Goal: Complete application form: Complete application form

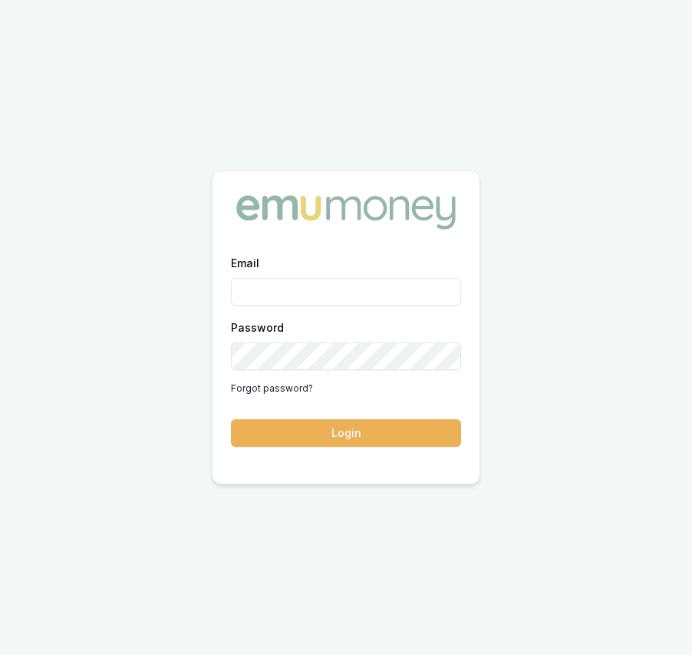
type input "eujin.ooi@emumoney.com.au"
click at [362, 411] on form "Email eujin.ooi@emumoney.com.au Password Forgot password? Login" at bounding box center [346, 349] width 230 height 193
click at [367, 417] on form "Email eujin.ooi@emumoney.com.au Password Forgot password? Login" at bounding box center [346, 349] width 230 height 193
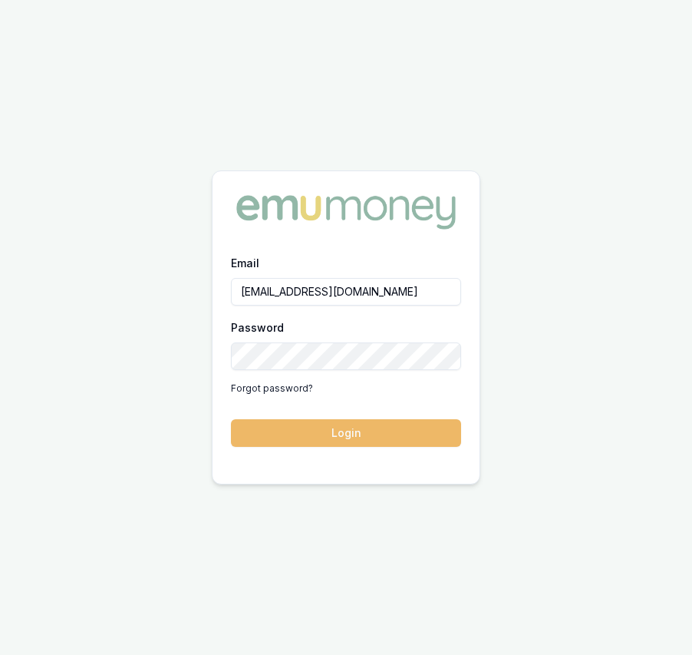
drag, startPoint x: 367, startPoint y: 426, endPoint x: 385, endPoint y: 407, distance: 26.6
click at [367, 426] on button "Login" at bounding box center [346, 433] width 230 height 28
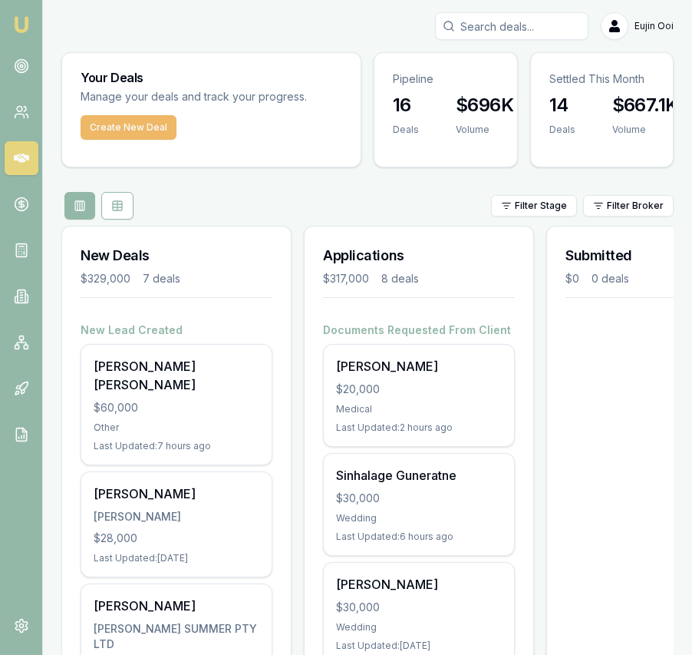
click at [137, 137] on button "Create New Deal" at bounding box center [129, 127] width 96 height 25
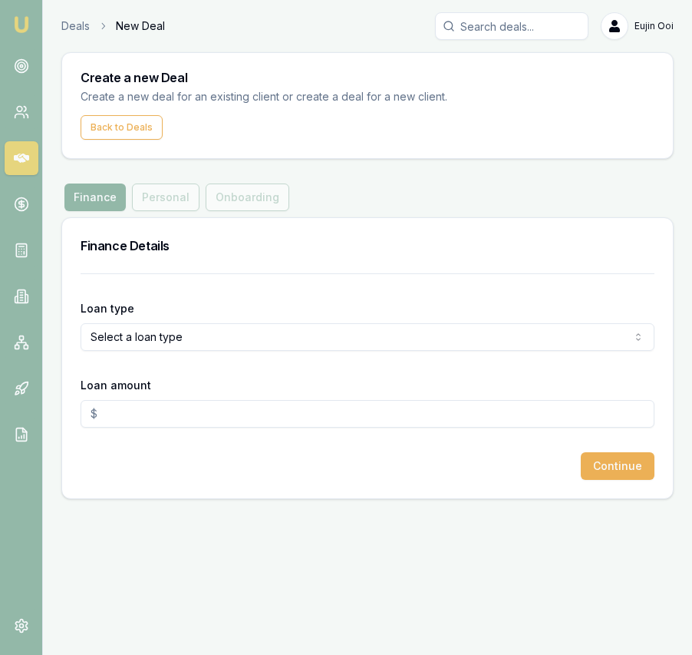
click at [204, 343] on html "Emu Broker Deals New Deal [PERSON_NAME] Toggle Menu Create a new Deal Create a …" at bounding box center [346, 327] width 692 height 655
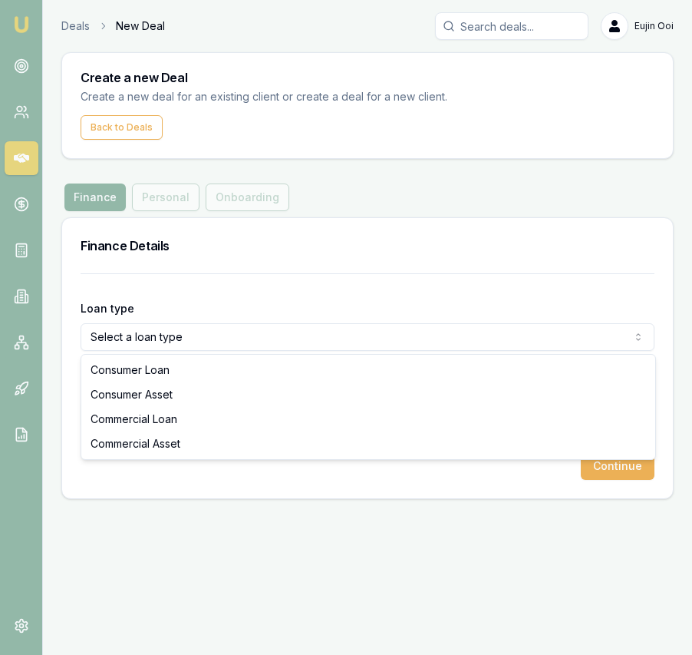
select select "COMMERCIAL_ASSET"
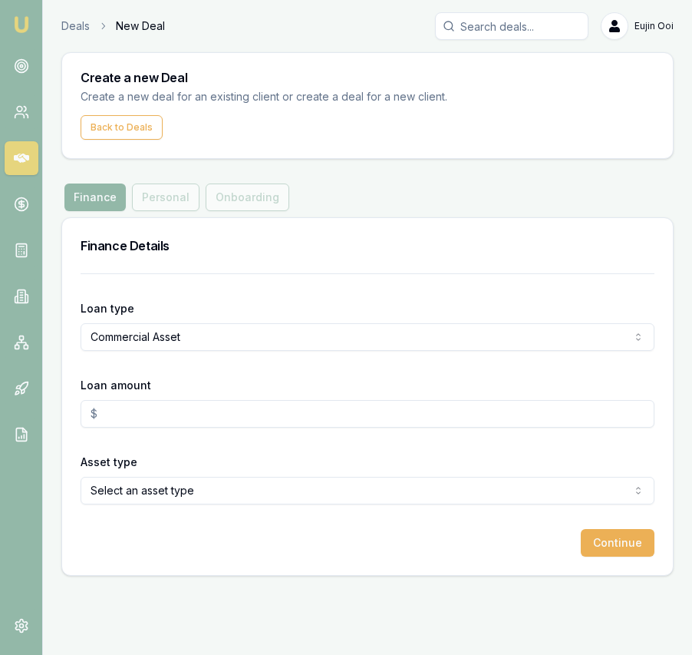
click at [215, 420] on input "Loan amount" at bounding box center [368, 414] width 574 height 28
type input "$40,000.00"
click at [223, 490] on html "Emu Broker Deals New Deal Eujin Ooi Toggle Menu Create a new Deal Create a new …" at bounding box center [346, 327] width 692 height 655
click at [637, 544] on button "Continue" at bounding box center [618, 543] width 74 height 28
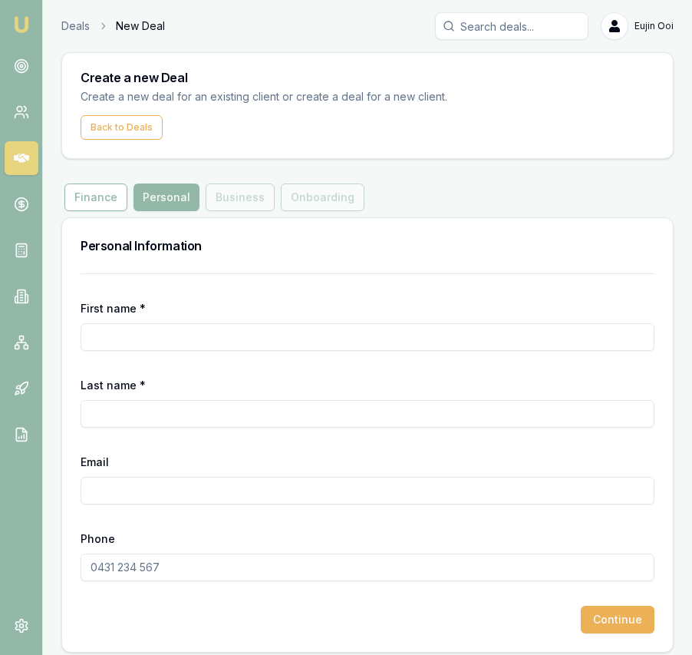
click at [170, 332] on input "First name *" at bounding box center [368, 337] width 574 height 28
type input "[PERSON_NAME]"
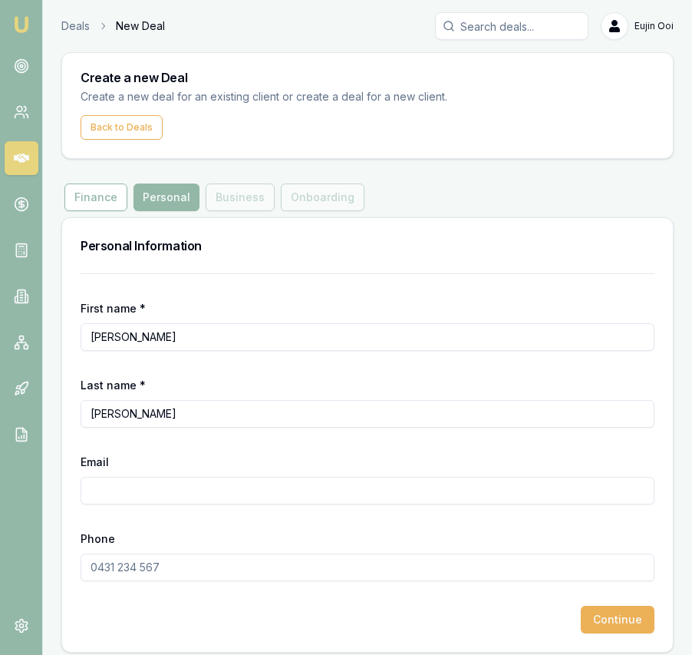
paste input "Rishant_s@yahoo.com"
type input "Rishant_s@yahoo.com"
click at [172, 563] on input "Phone" at bounding box center [368, 567] width 574 height 28
paste input "0414 451 990"
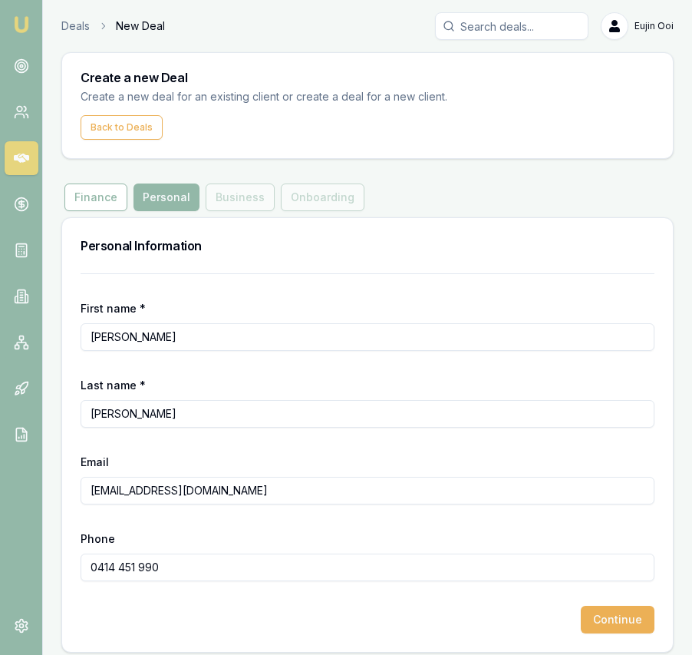
type input "0414 451 990"
click at [230, 188] on div "Finance Personal Business Onboarding" at bounding box center [214, 197] width 306 height 28
click at [628, 615] on button "Continue" at bounding box center [618, 619] width 74 height 28
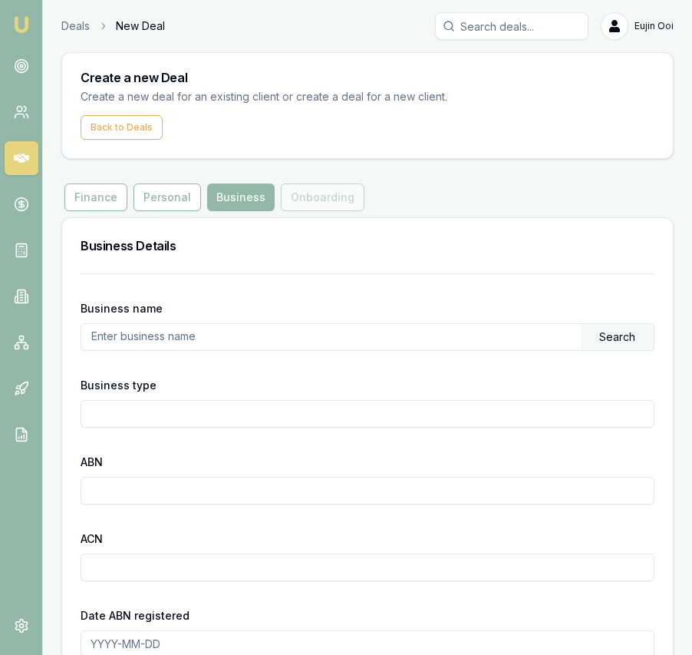
scroll to position [8, 0]
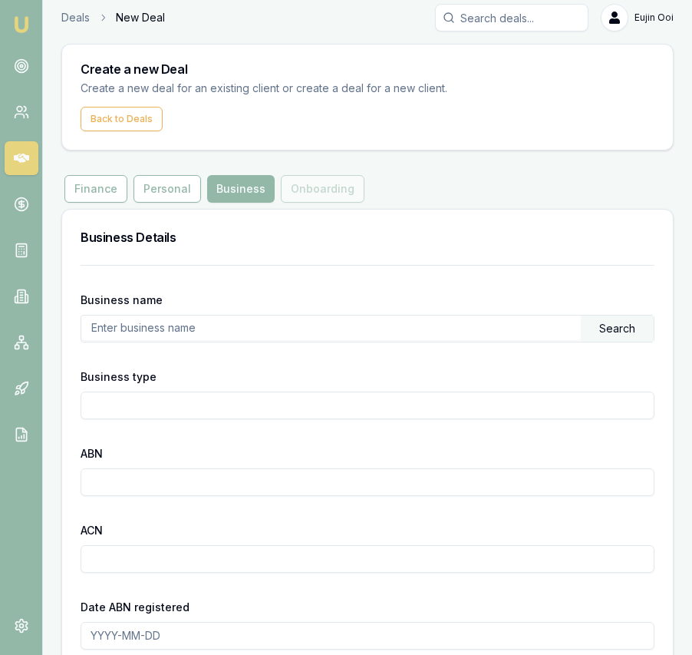
paste input "12680706469"
click at [609, 330] on div "Search" at bounding box center [617, 328] width 73 height 26
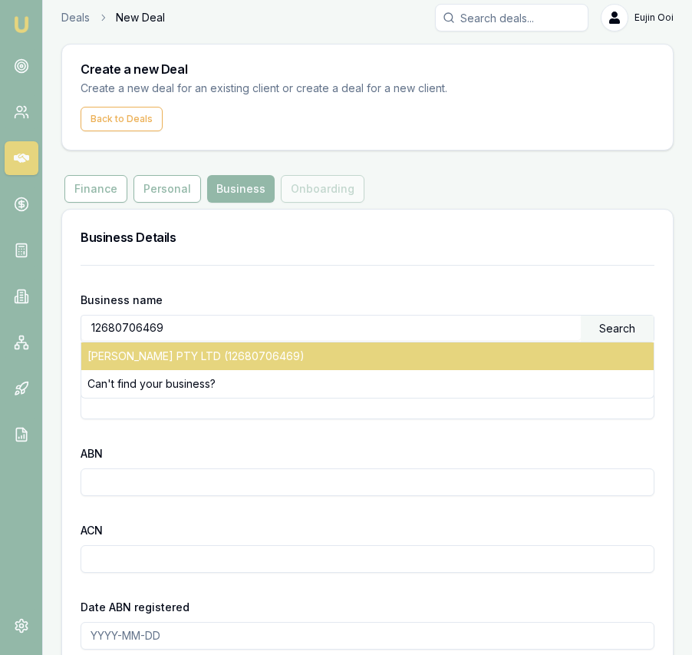
click at [259, 355] on div "DAVESAR PTY LTD (12680706469)" at bounding box center [367, 356] width 572 height 28
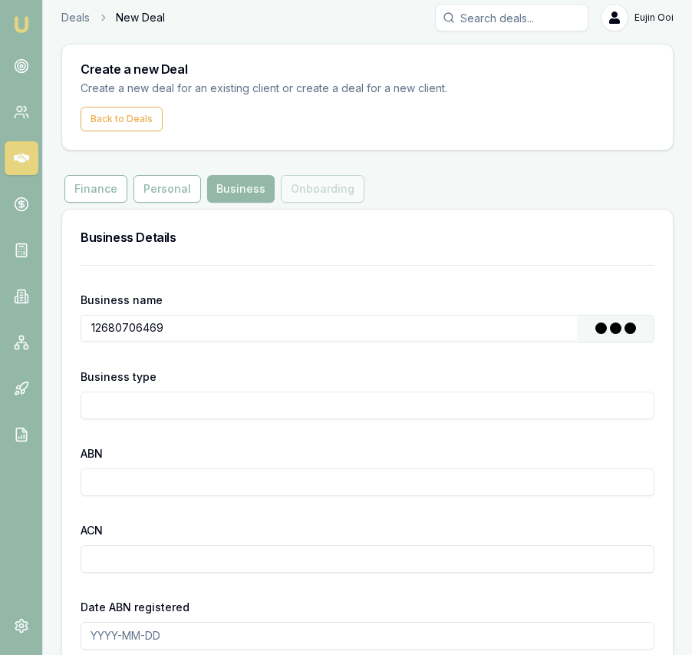
type input "[PERSON_NAME] PTY LTD"
type input "Australian Private Company"
type input "12680706469"
type input "680706469"
type input "[DATE]"
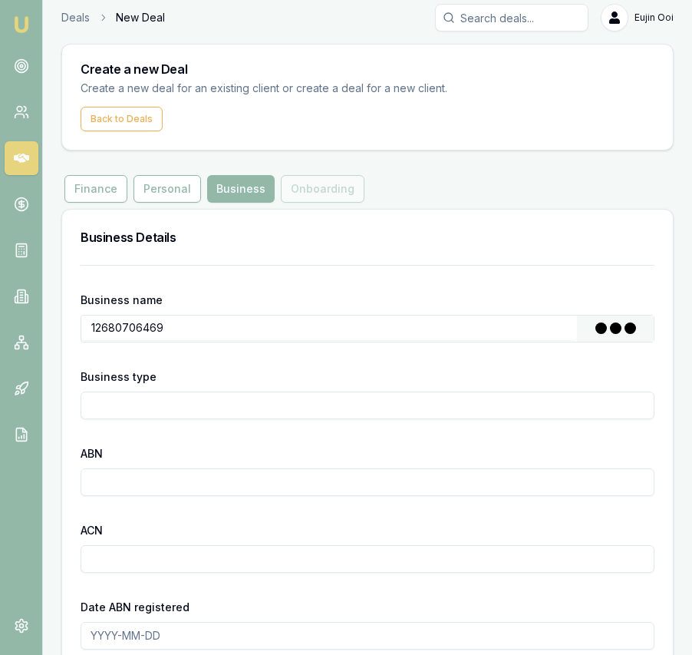
type input "[DATE]"
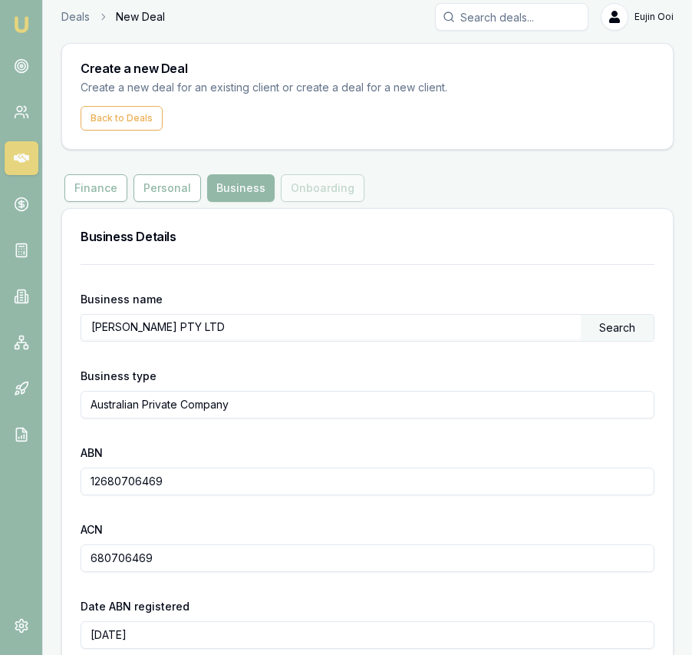
scroll to position [412, 0]
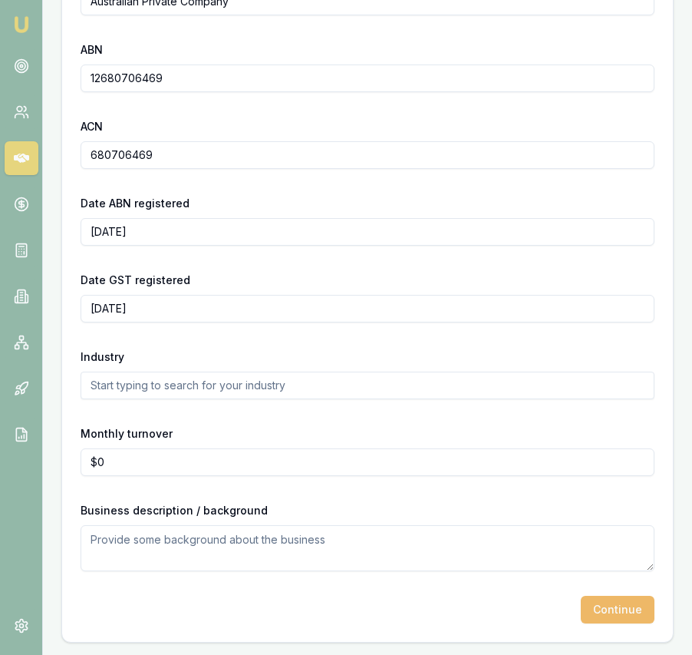
click at [632, 611] on button "Continue" at bounding box center [618, 610] width 74 height 28
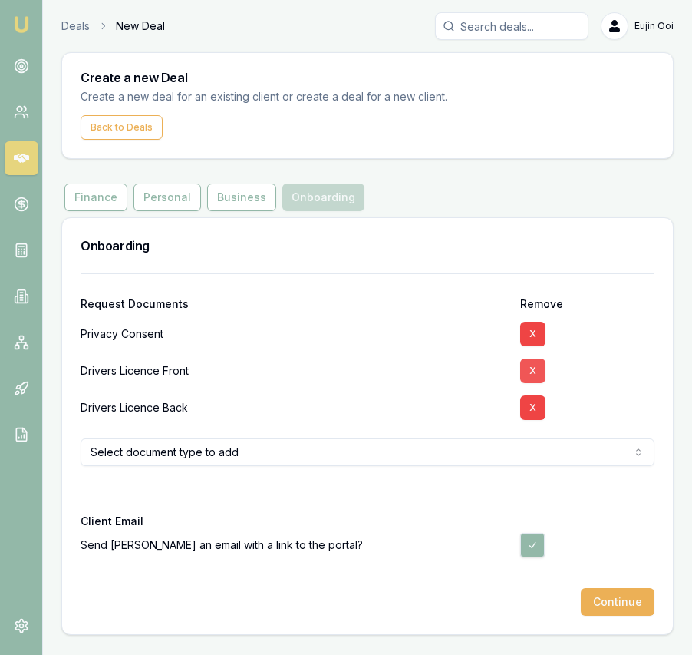
click at [542, 365] on button "X" at bounding box center [532, 370] width 25 height 25
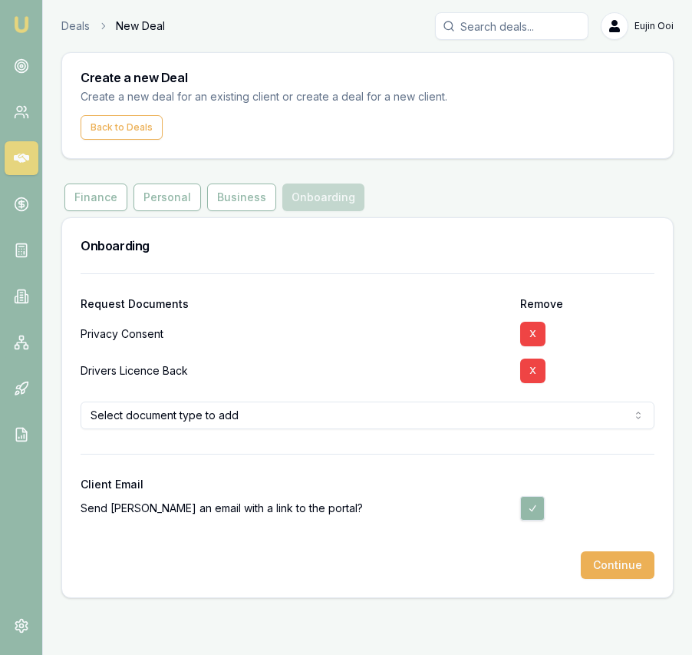
click at [538, 368] on button "X" at bounding box center [532, 370] width 25 height 25
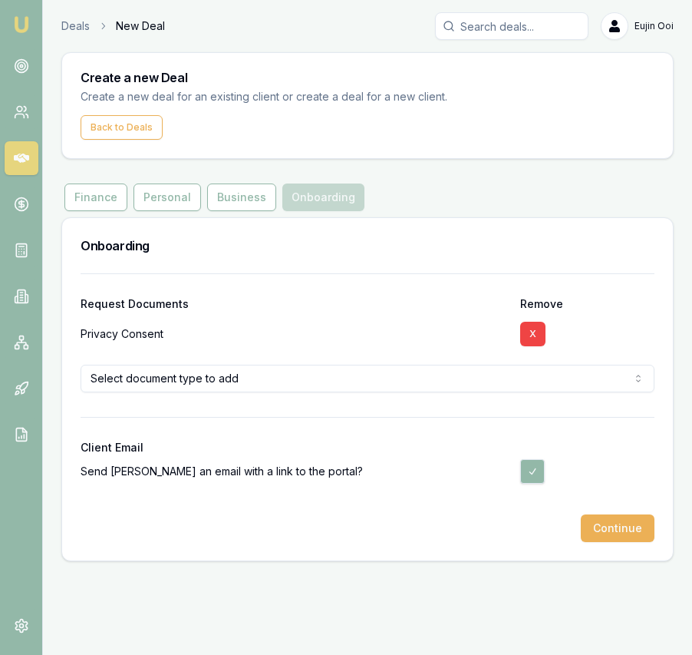
click at [645, 538] on button "Continue" at bounding box center [618, 528] width 74 height 28
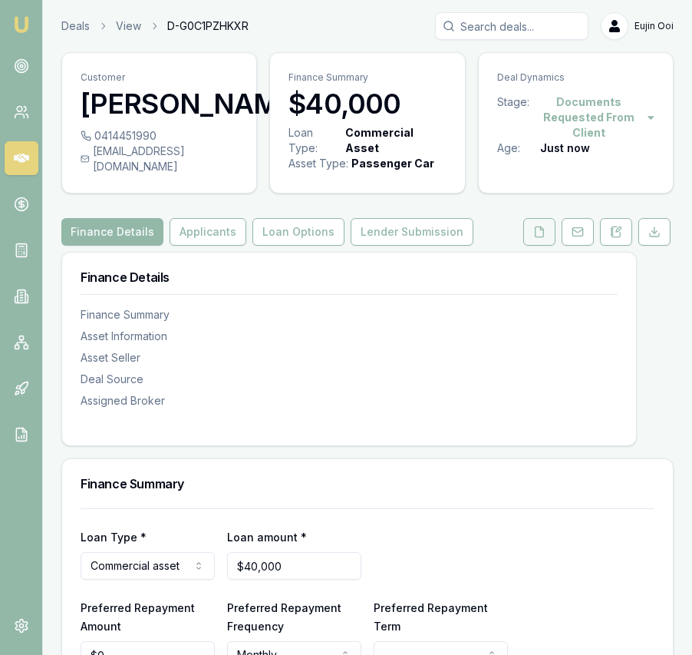
click at [532, 246] on button at bounding box center [539, 232] width 32 height 28
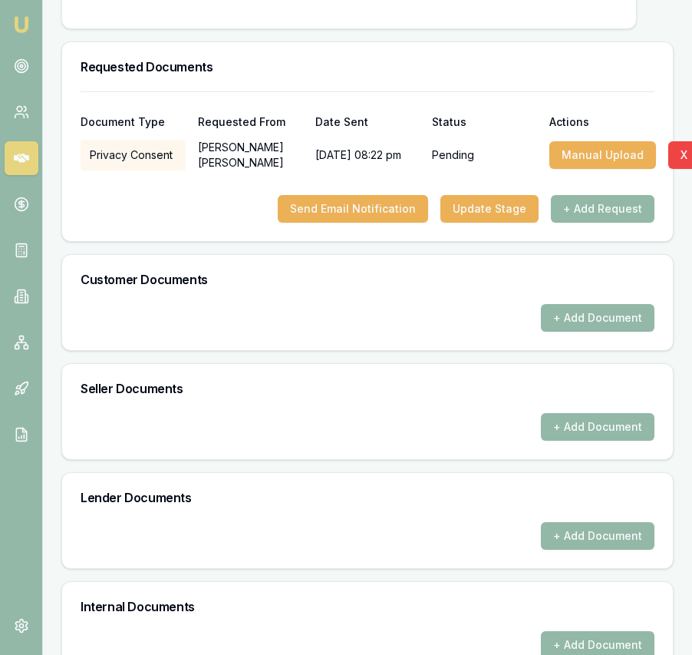
scroll to position [437, 0]
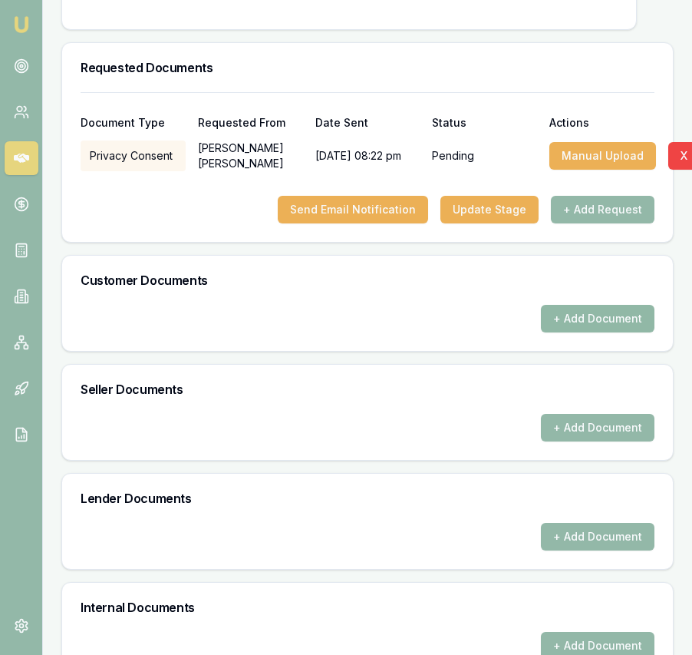
click at [583, 328] on button "+ Add Document" at bounding box center [598, 319] width 114 height 28
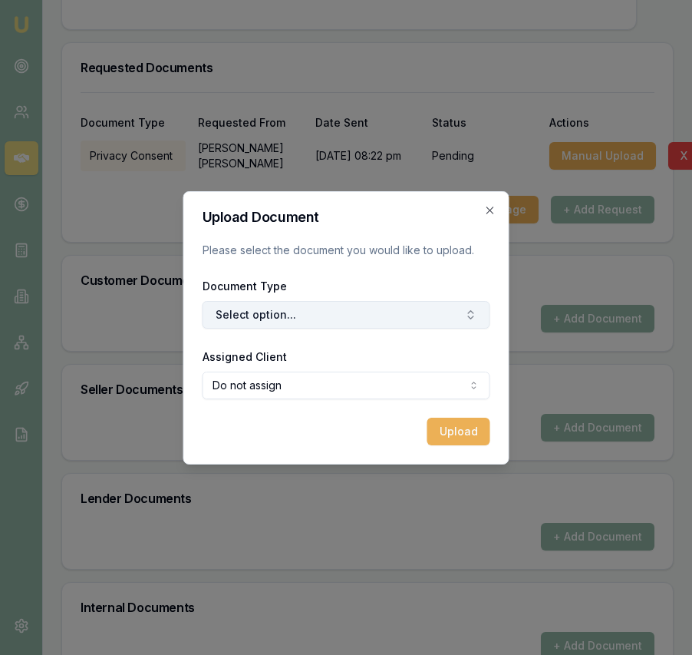
click at [416, 315] on button "Select option..." at bounding box center [347, 315] width 288 height 28
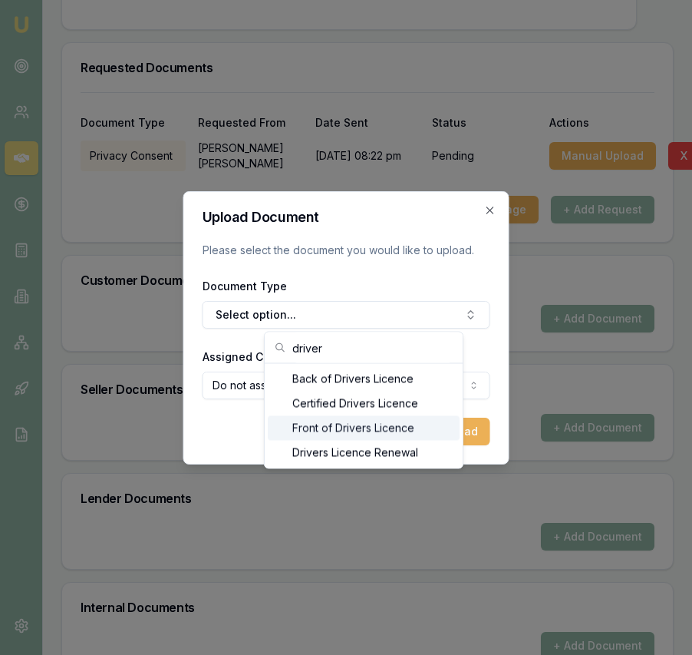
type input "driver"
click at [383, 423] on div "Front of Drivers Licence" at bounding box center [364, 428] width 192 height 25
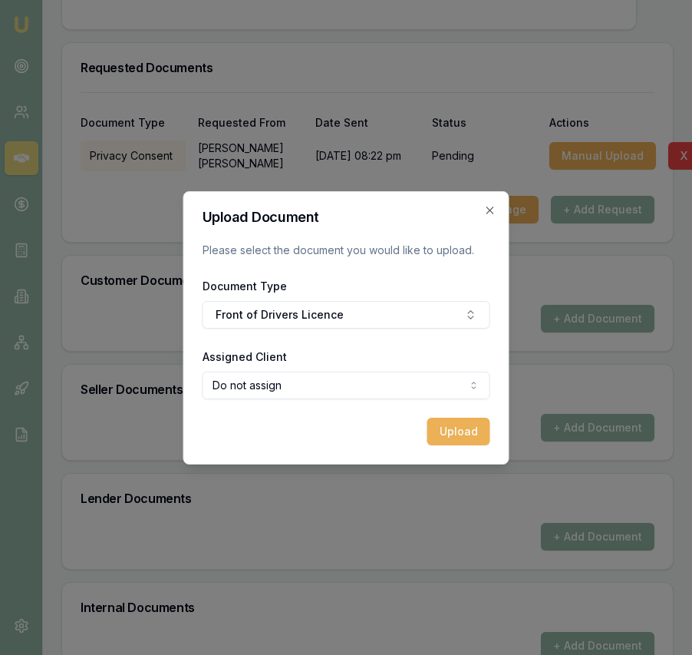
select select "U-JB56POO2A5"
click at [427, 435] on div "Upload" at bounding box center [347, 431] width 288 height 28
click at [432, 435] on button "Upload" at bounding box center [458, 431] width 63 height 28
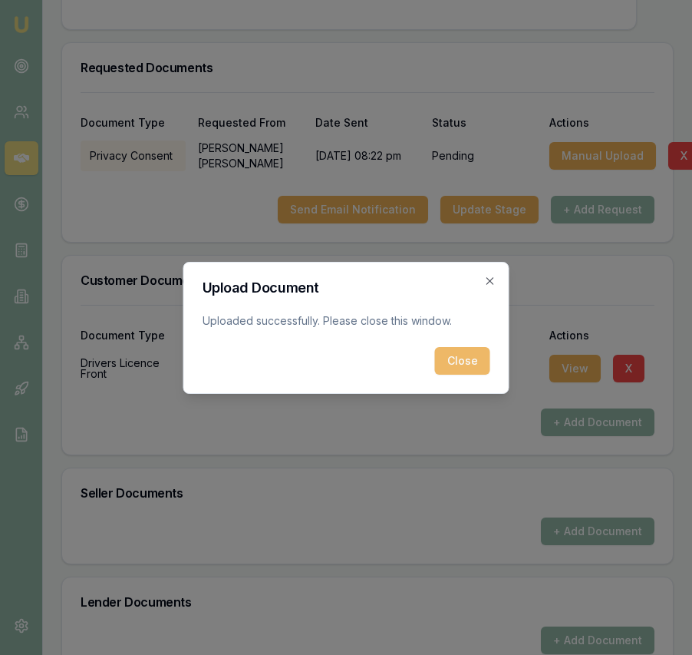
click at [457, 359] on button "Close" at bounding box center [462, 361] width 55 height 28
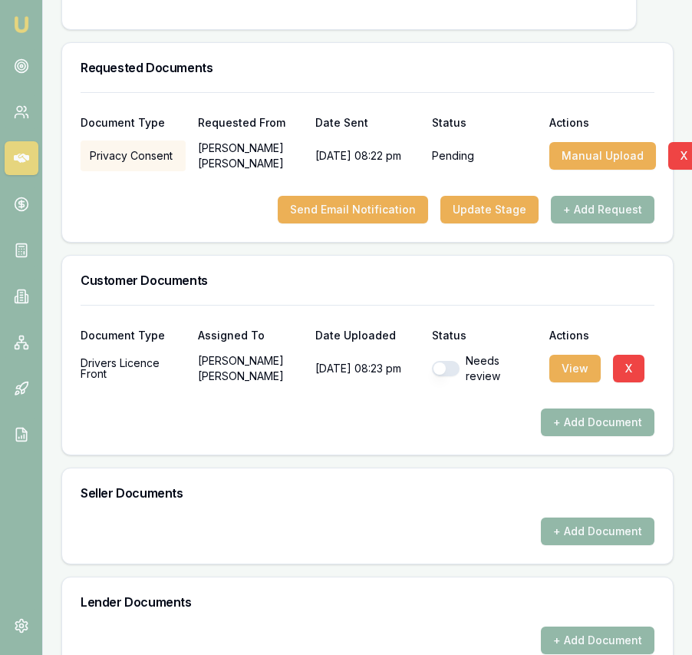
drag, startPoint x: 413, startPoint y: 385, endPoint x: 450, endPoint y: 383, distance: 37.7
click at [414, 384] on p "26/08/2025, 08:23 pm" at bounding box center [367, 368] width 105 height 31
click at [454, 376] on button "button" at bounding box center [446, 368] width 28 height 15
checkbox input "true"
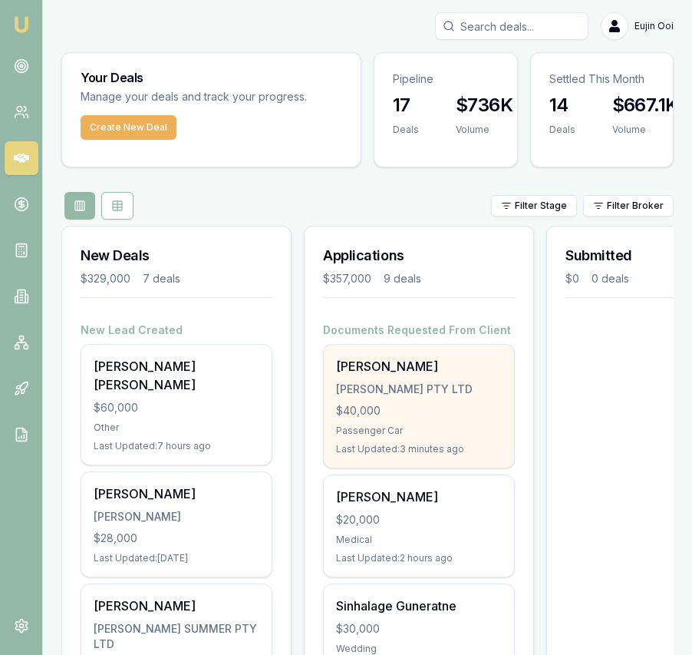
scroll to position [6, 0]
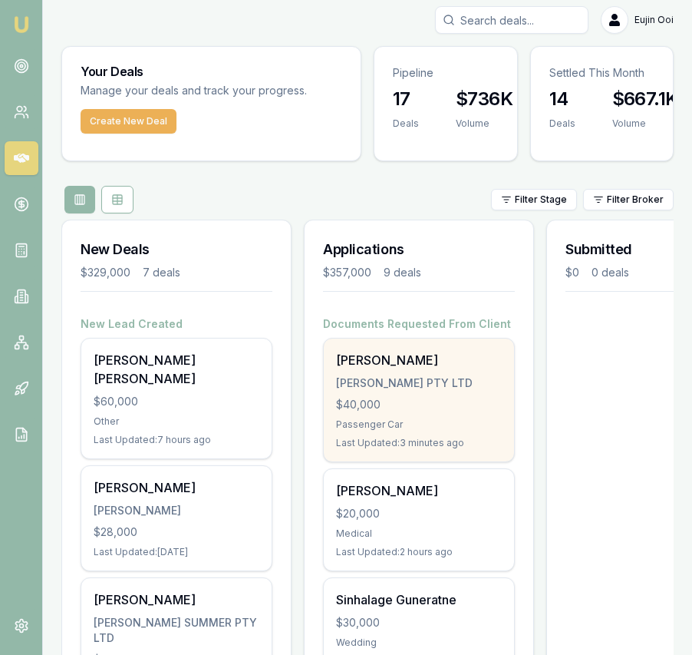
click at [368, 370] on div "Rishant Sharma DAVESAR PTY LTD $40,000 Passenger Car Last Updated: 3 minutes ago" at bounding box center [419, 399] width 190 height 123
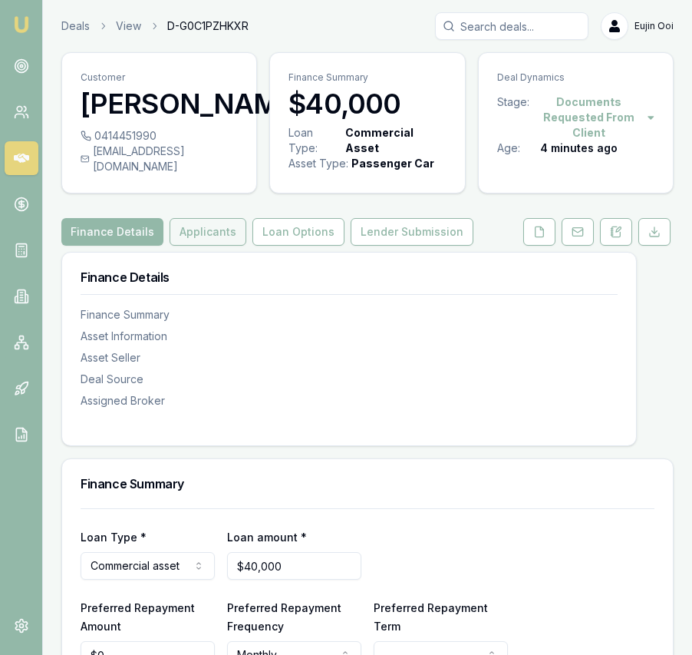
click at [221, 246] on button "Applicants" at bounding box center [208, 232] width 77 height 28
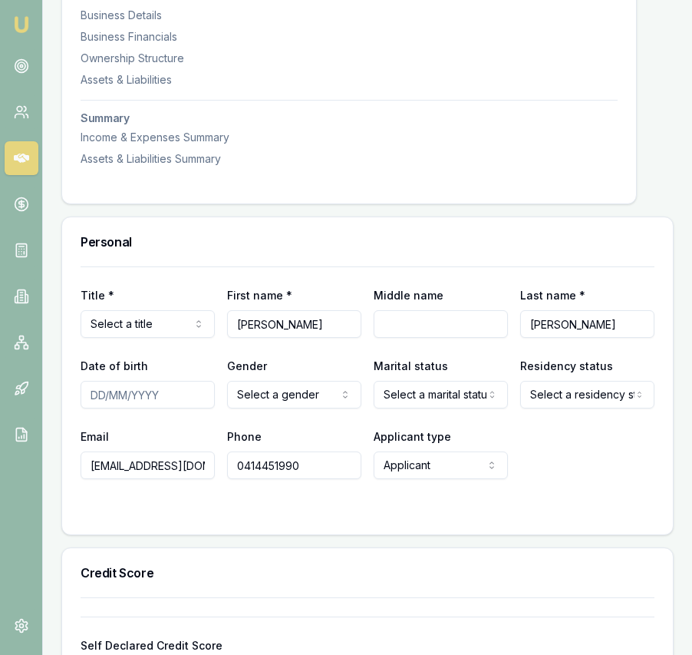
scroll to position [516, 0]
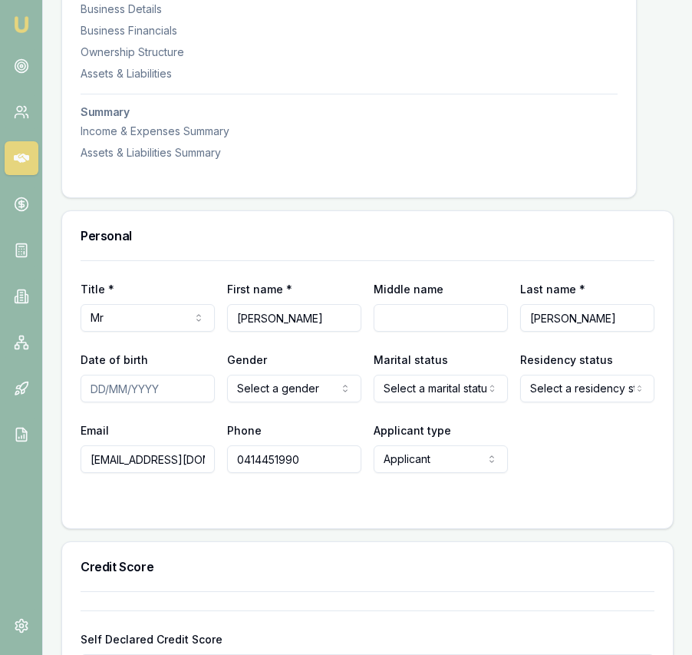
click at [94, 402] on input "Date of birth" at bounding box center [148, 388] width 134 height 28
type input "[DATE]"
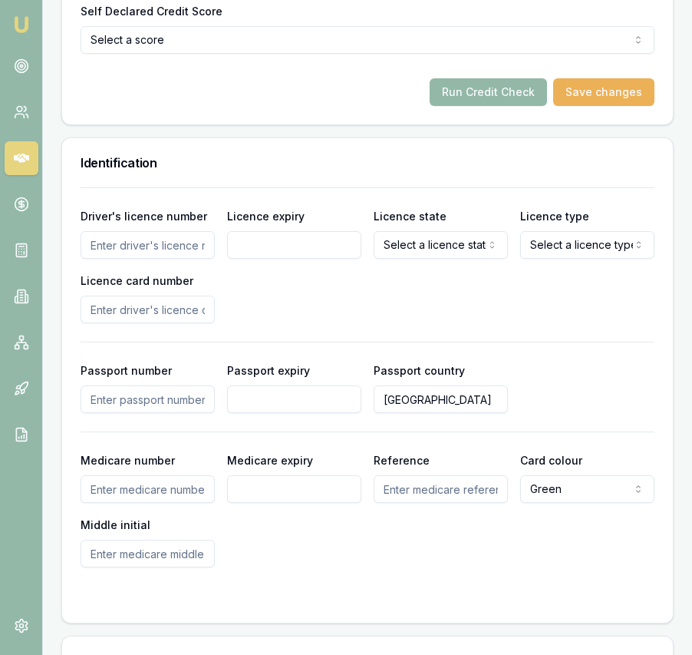
scroll to position [1132, 0]
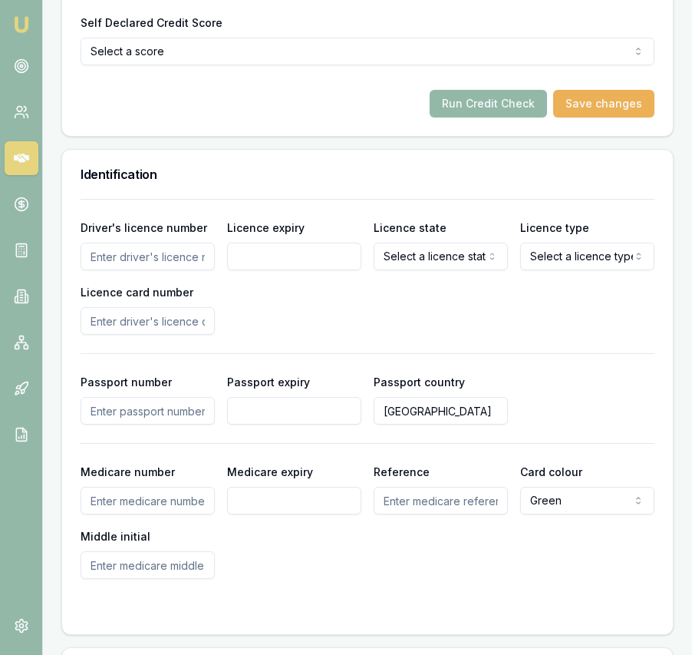
click at [95, 266] on input "Driver's licence number" at bounding box center [148, 257] width 134 height 28
type input "036846342"
click at [299, 270] on input "Licence expiry" at bounding box center [294, 257] width 134 height 28
type input "[DATE]"
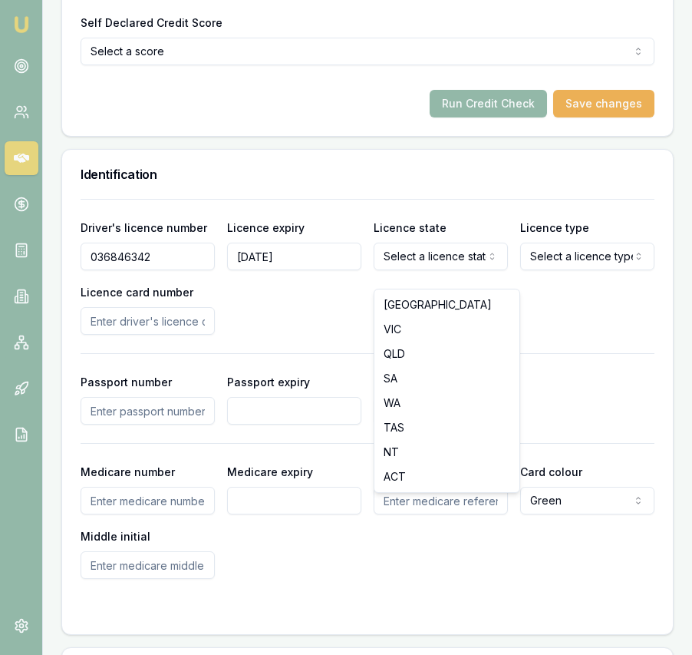
select select "VIC"
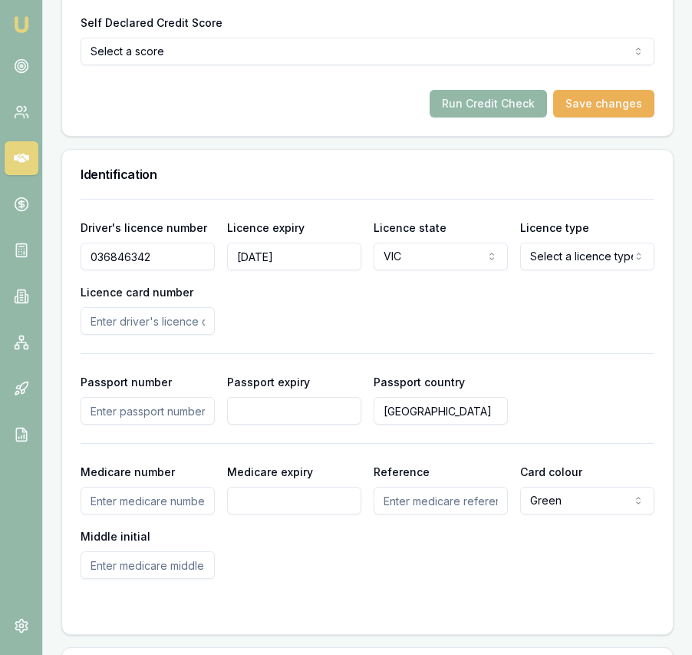
select select "OPEN_LICENCE"
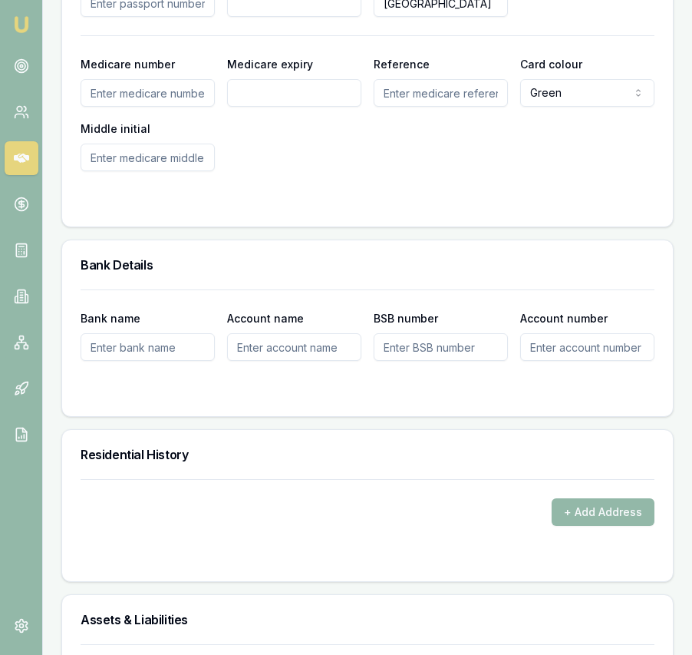
scroll to position [1688, 0]
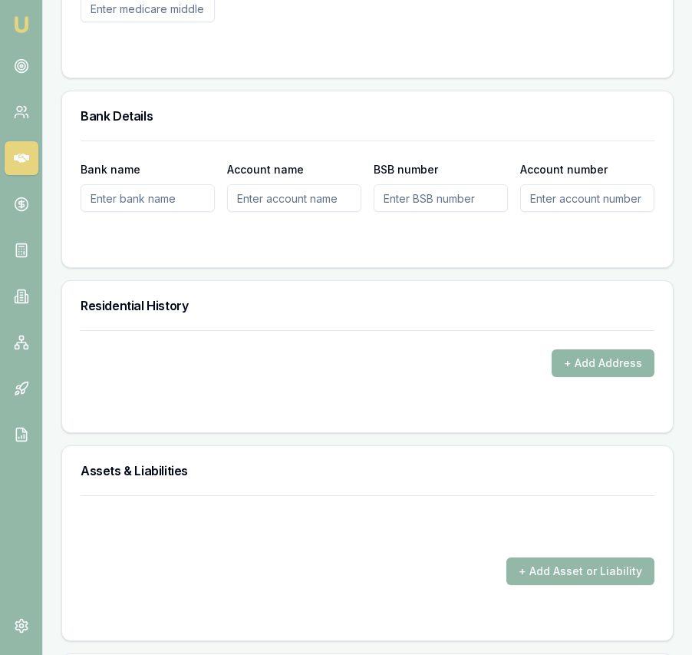
click at [569, 369] on button "+ Add Address" at bounding box center [603, 363] width 103 height 28
click at [569, 374] on button "+ Add Address" at bounding box center [603, 363] width 103 height 28
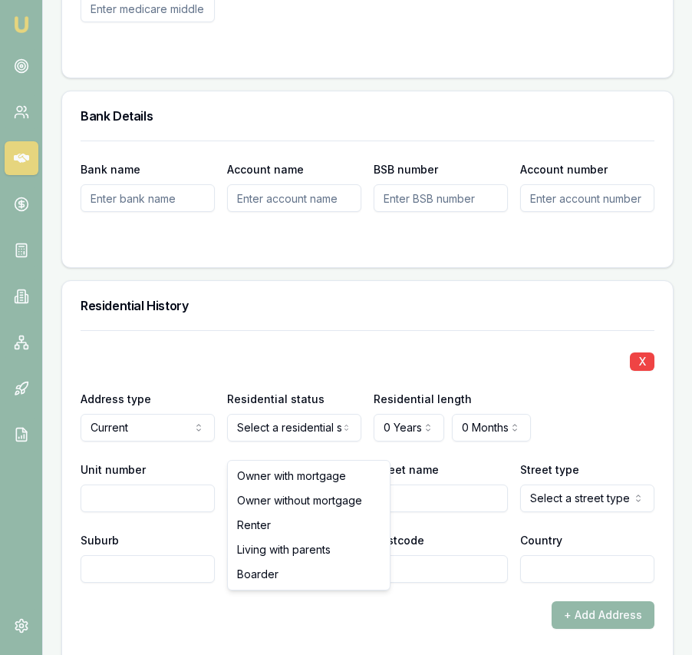
select select "RENTER"
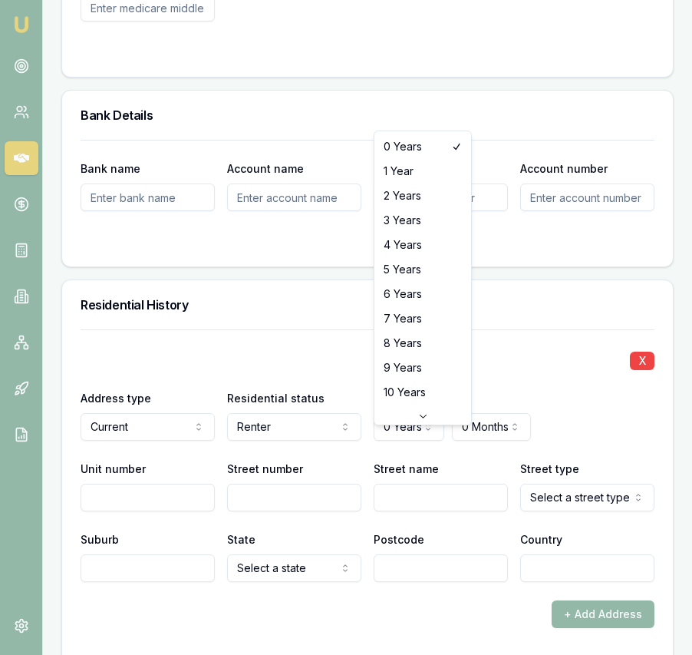
select select "4"
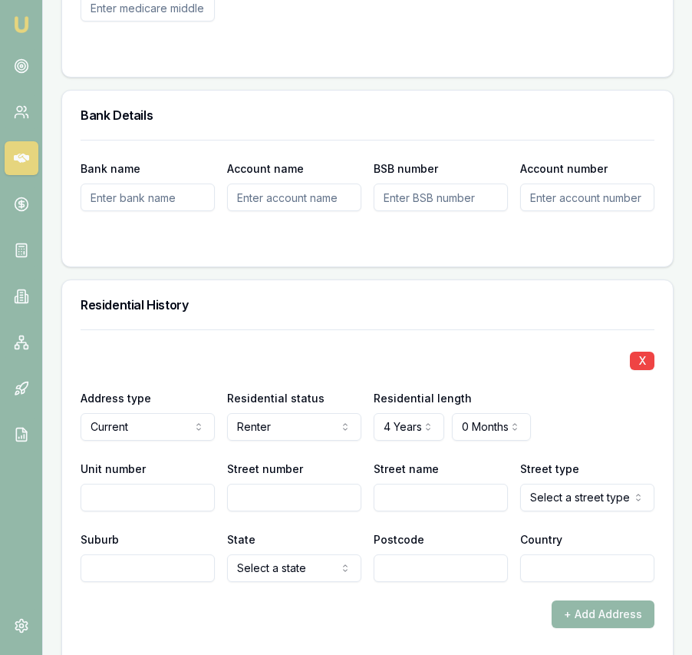
click at [252, 511] on input "Street number" at bounding box center [294, 497] width 134 height 28
type input "23"
click at [403, 511] on input "Street name" at bounding box center [441, 497] width 134 height 28
type input "Samaria"
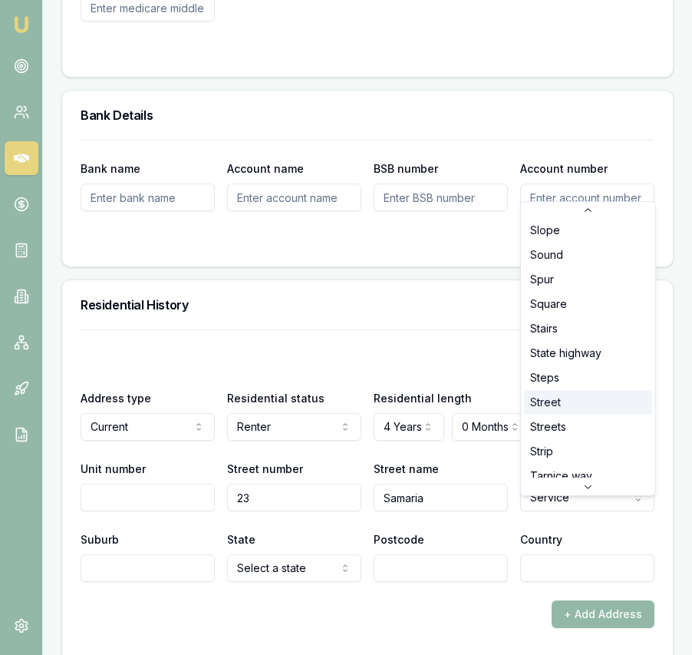
scroll to position [4037, 0]
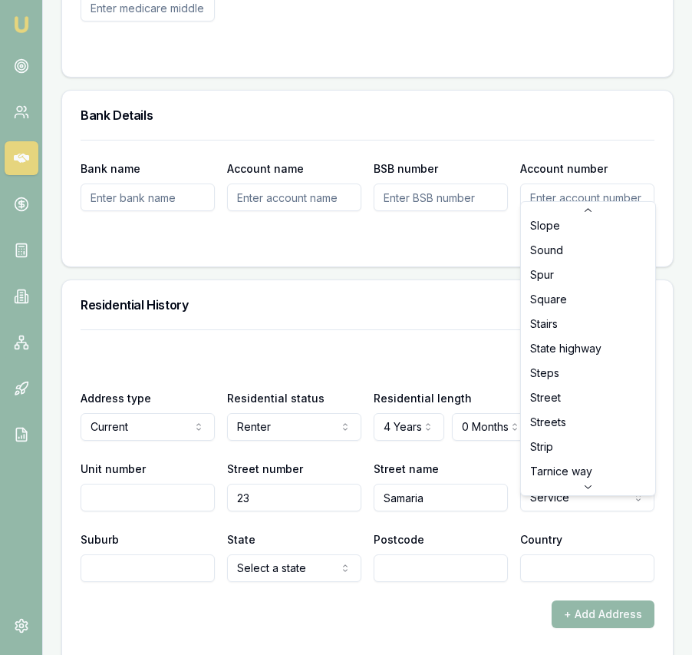
select select "Street"
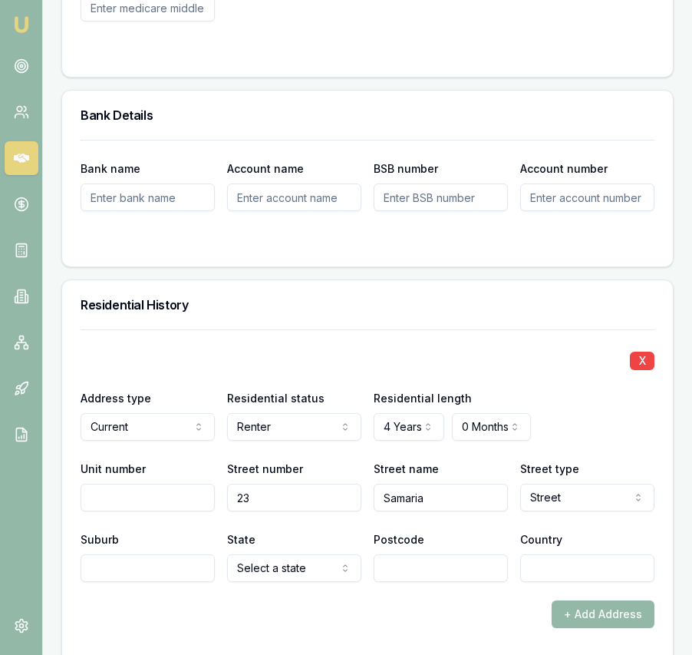
click at [120, 582] on input "Suburb" at bounding box center [148, 568] width 134 height 28
type input "Tarneit"
select select "VIC"
type input "3029"
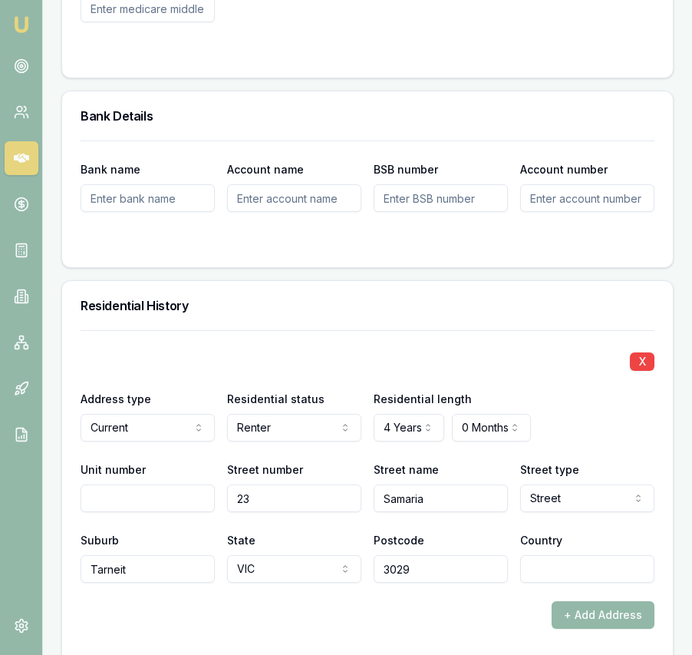
click at [599, 582] on input "Country" at bounding box center [587, 569] width 134 height 28
type input "[GEOGRAPHIC_DATA]"
click at [404, 629] on div "+ Add Address" at bounding box center [368, 615] width 574 height 28
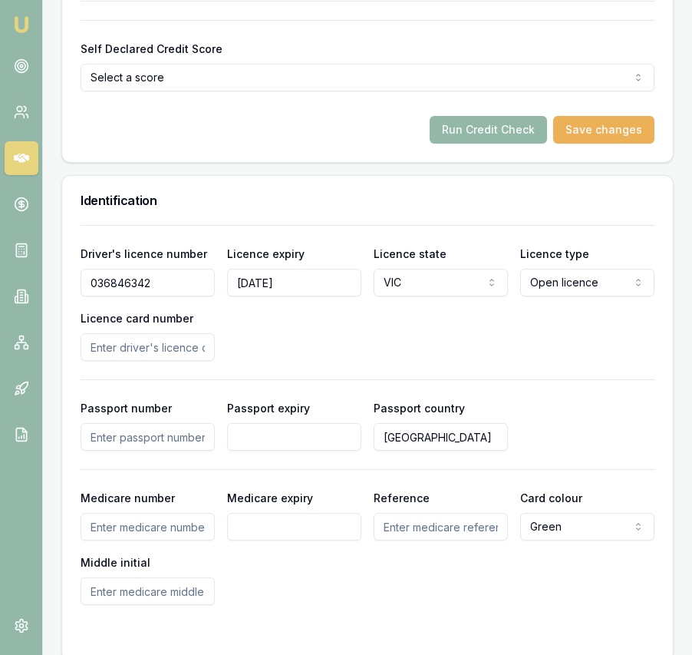
scroll to position [1111, 0]
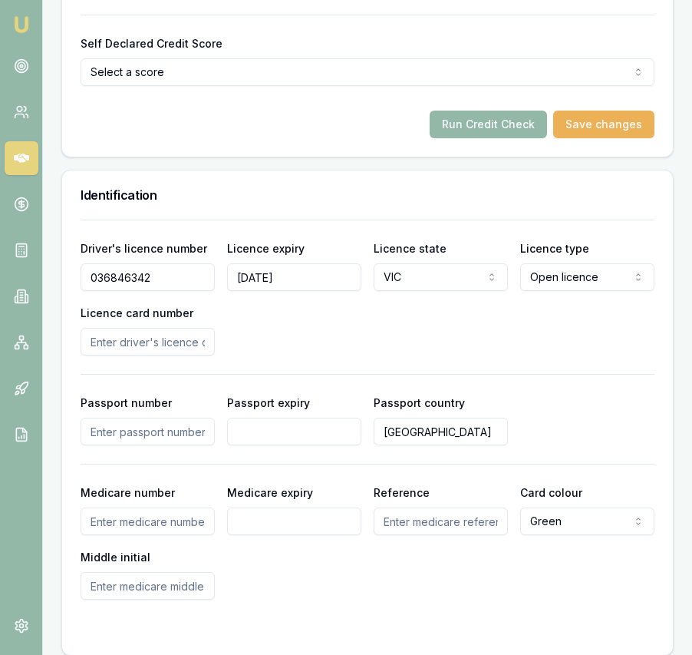
click at [163, 352] on input "Licence card number" at bounding box center [148, 342] width 134 height 28
type input "P2459786"
click at [460, 355] on div "Driver's licence number [DRIVERS_LICENSE_NUMBER] Licence expiry [DATE] Licence …" at bounding box center [368, 297] width 574 height 117
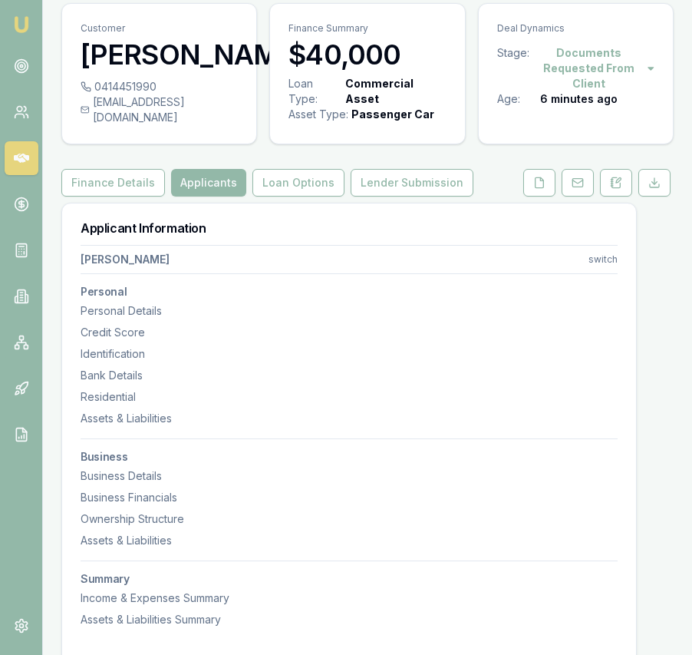
scroll to position [0, 0]
